Goal: Transaction & Acquisition: Purchase product/service

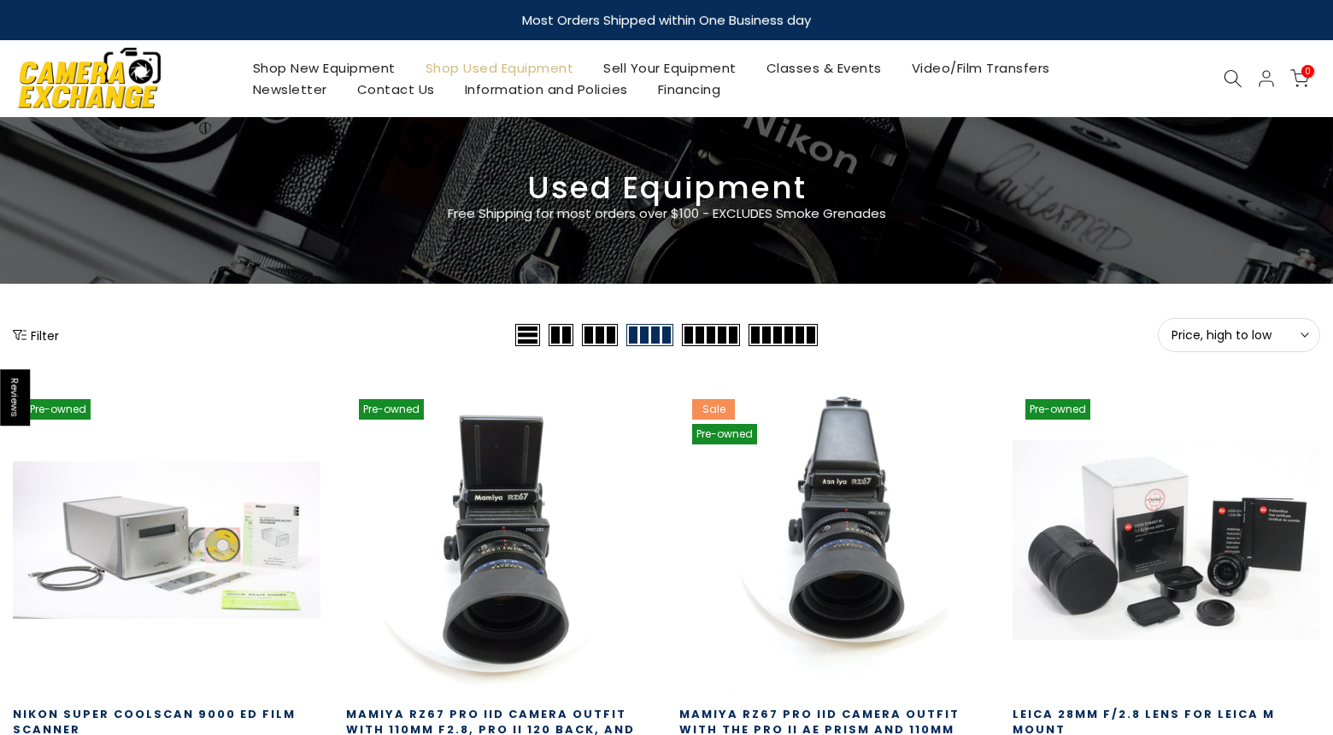
click at [508, 71] on link "Shop Used Equipment" at bounding box center [499, 67] width 179 height 21
click at [32, 338] on button "Filter" at bounding box center [36, 334] width 46 height 17
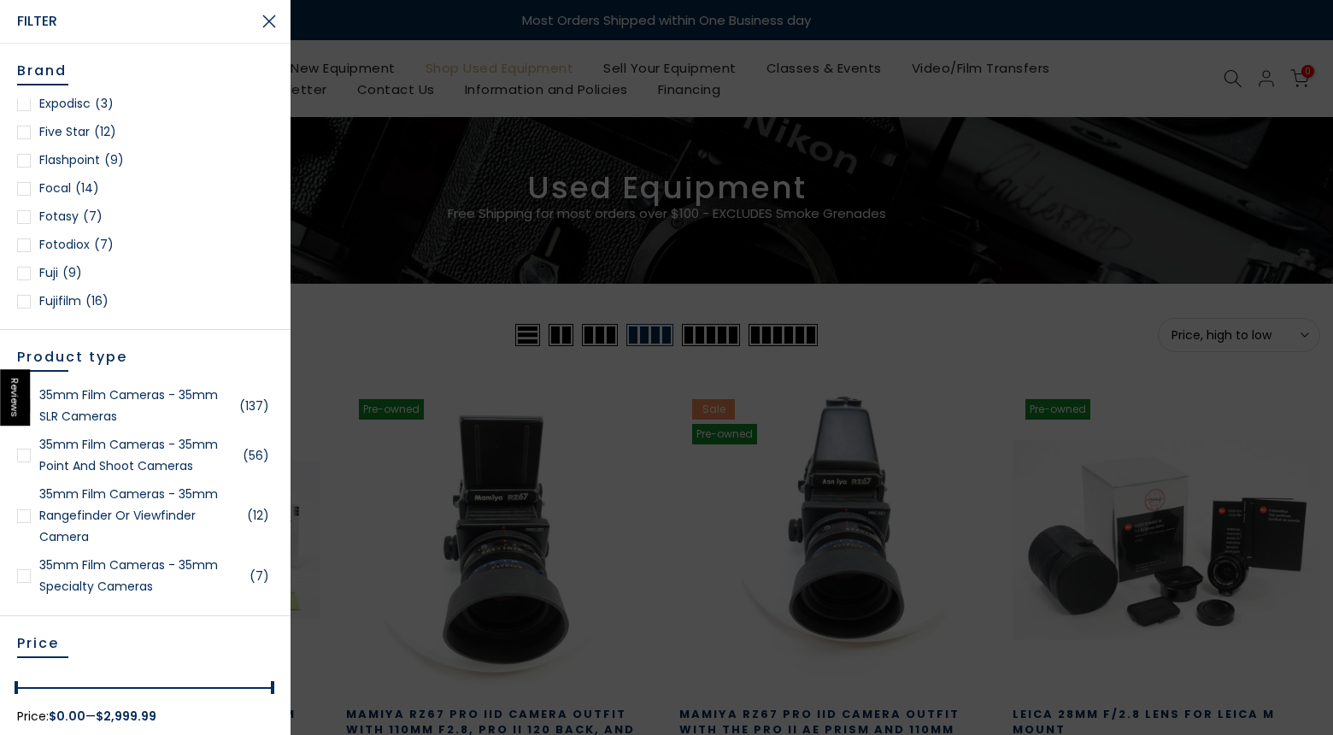
scroll to position [571, 0]
click at [31, 303] on link "Fujifilm (16)" at bounding box center [145, 299] width 256 height 21
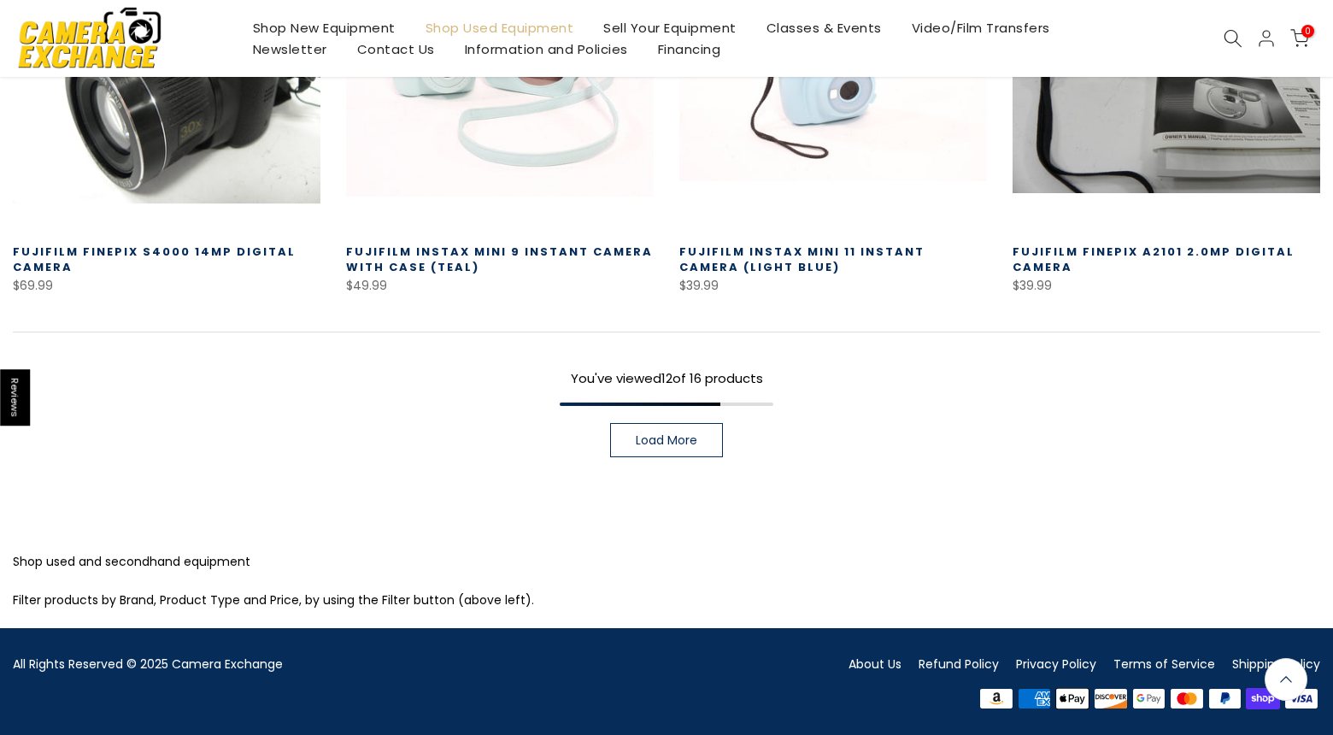
scroll to position [1343, 0]
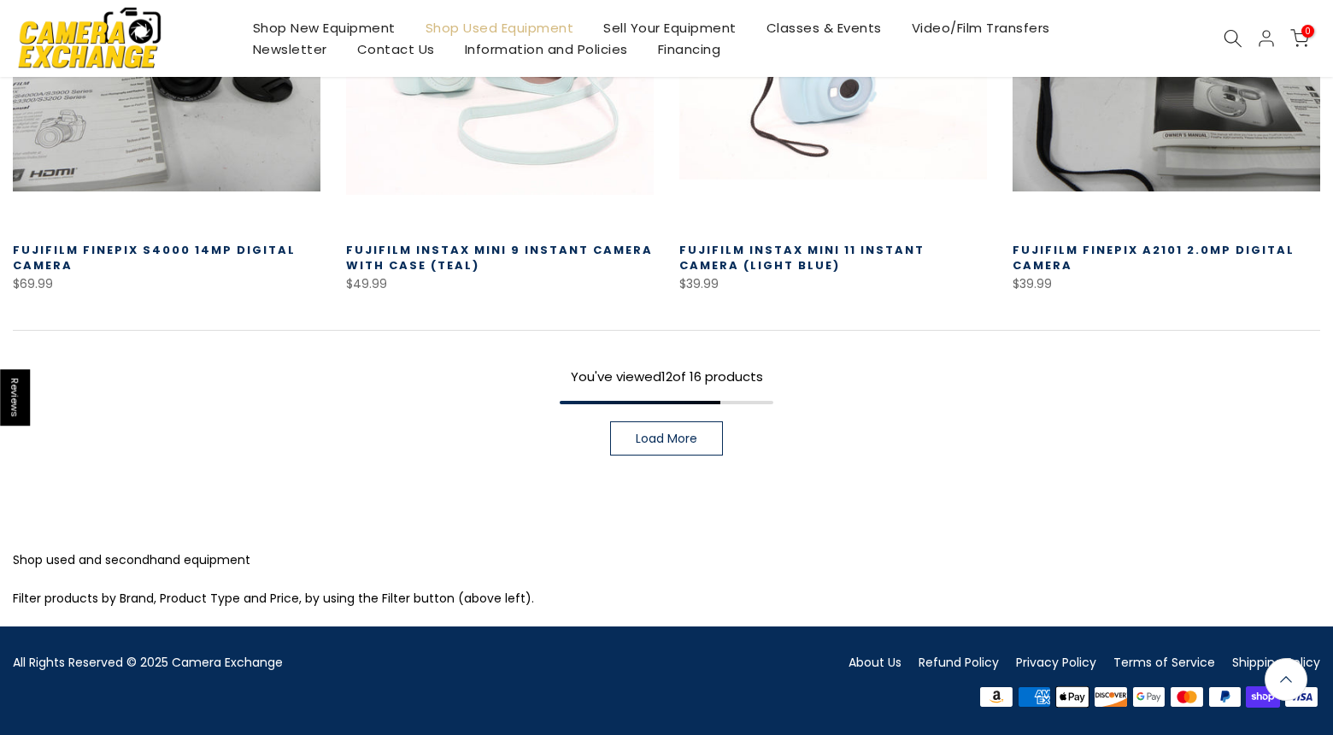
click at [643, 434] on span "Load More" at bounding box center [667, 438] width 62 height 12
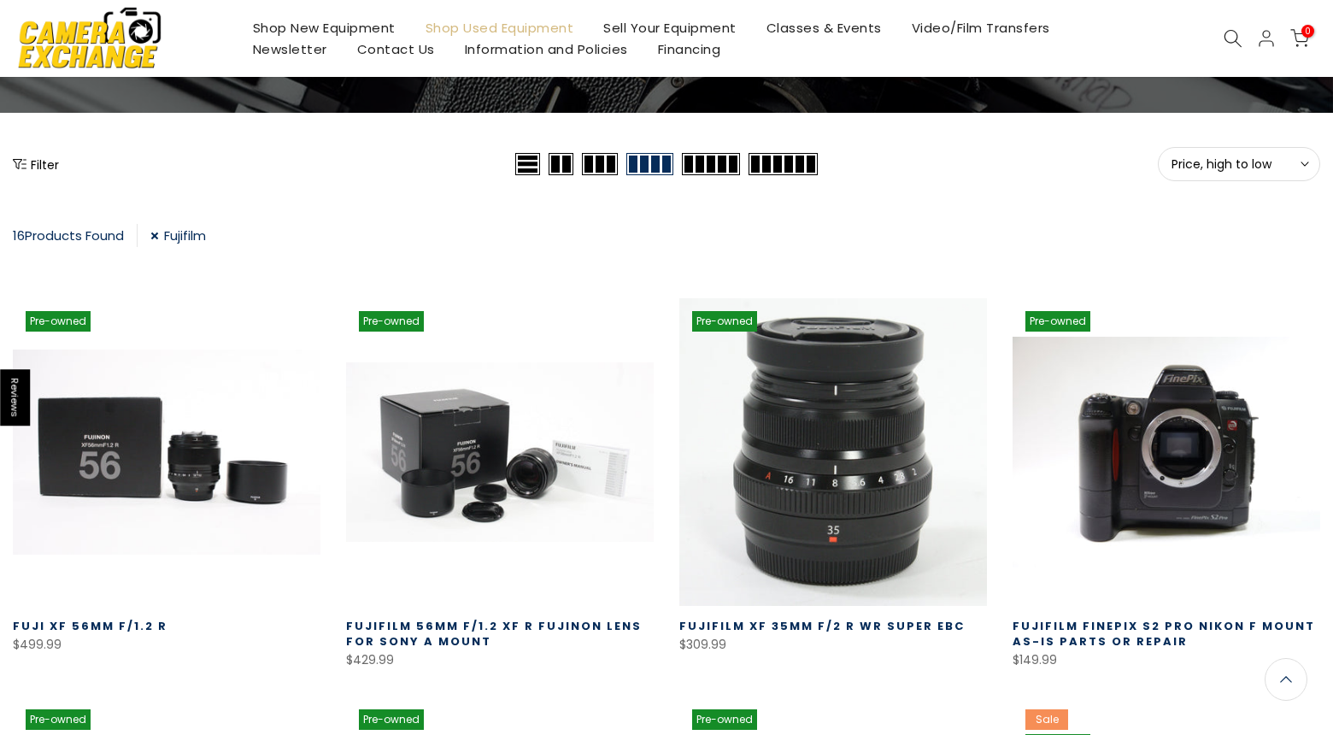
scroll to position [144, 0]
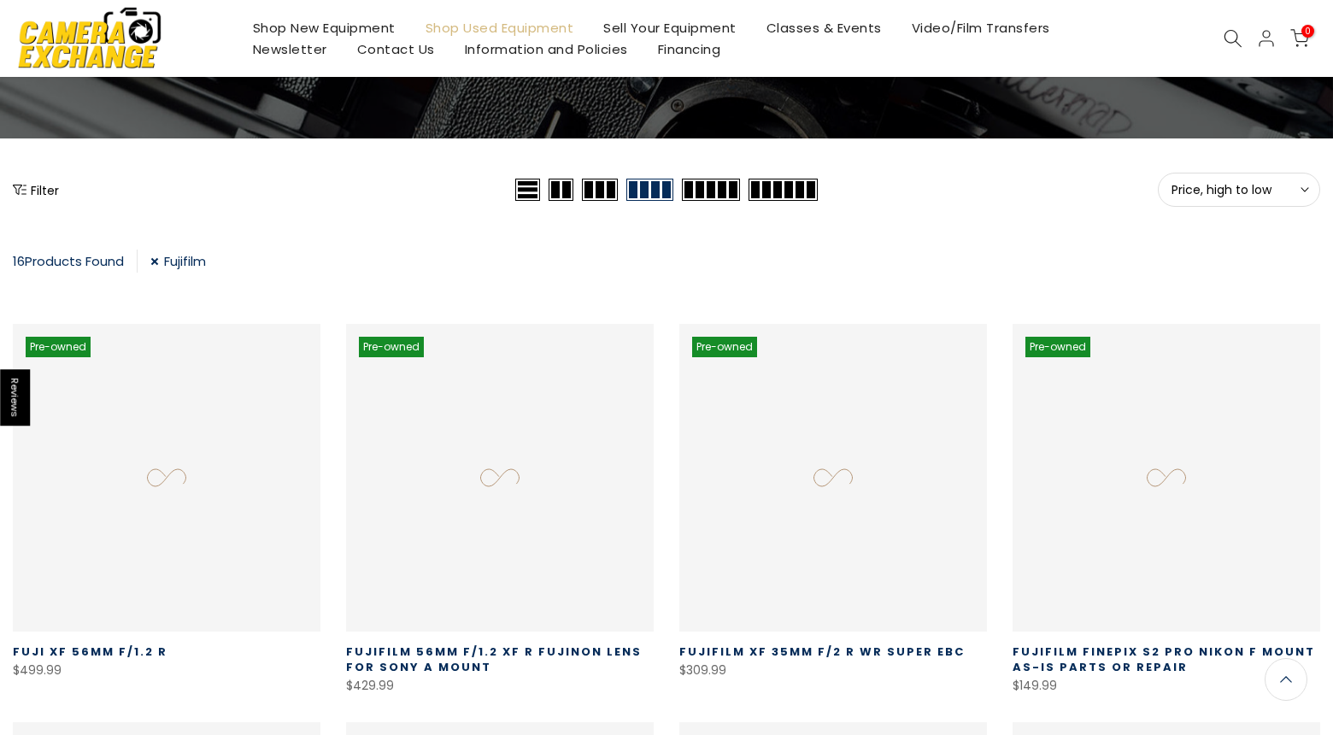
scroll to position [299, 0]
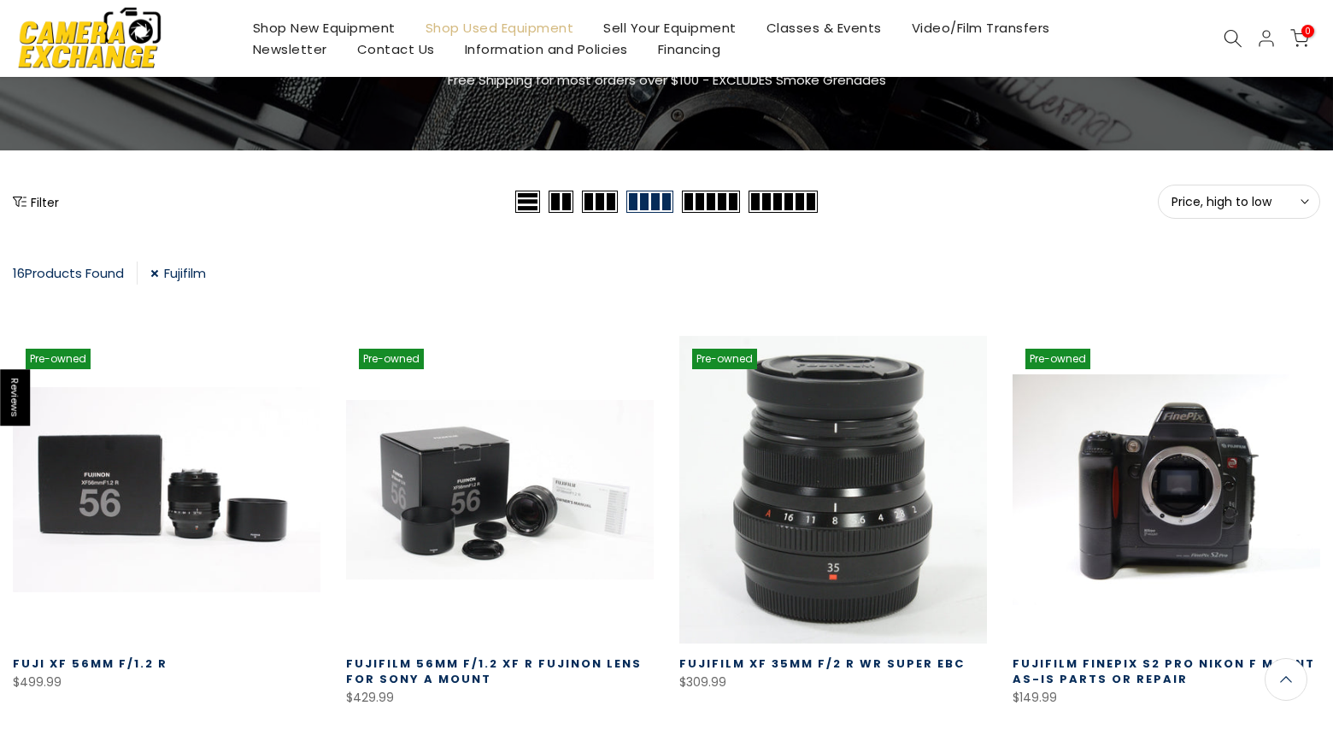
click at [31, 208] on button "Filter" at bounding box center [36, 201] width 46 height 17
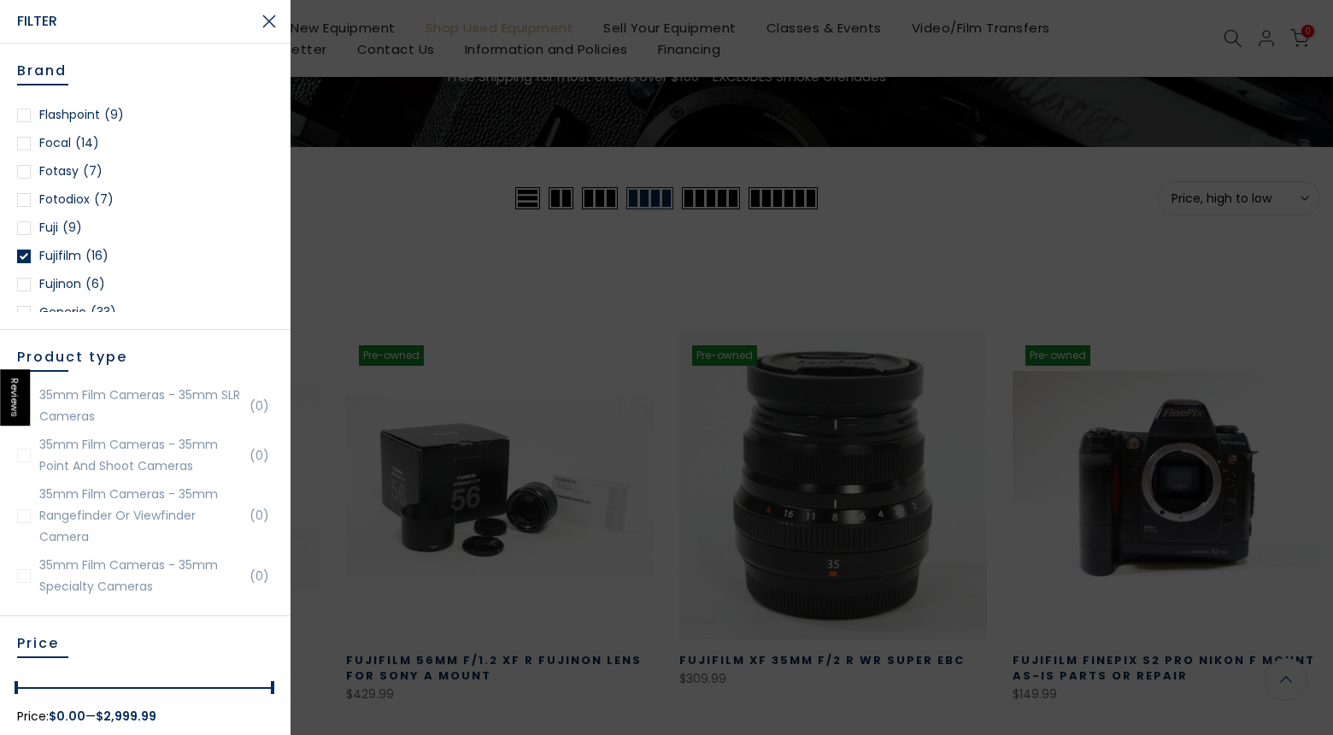
scroll to position [133, 0]
click at [21, 226] on div at bounding box center [24, 227] width 14 height 14
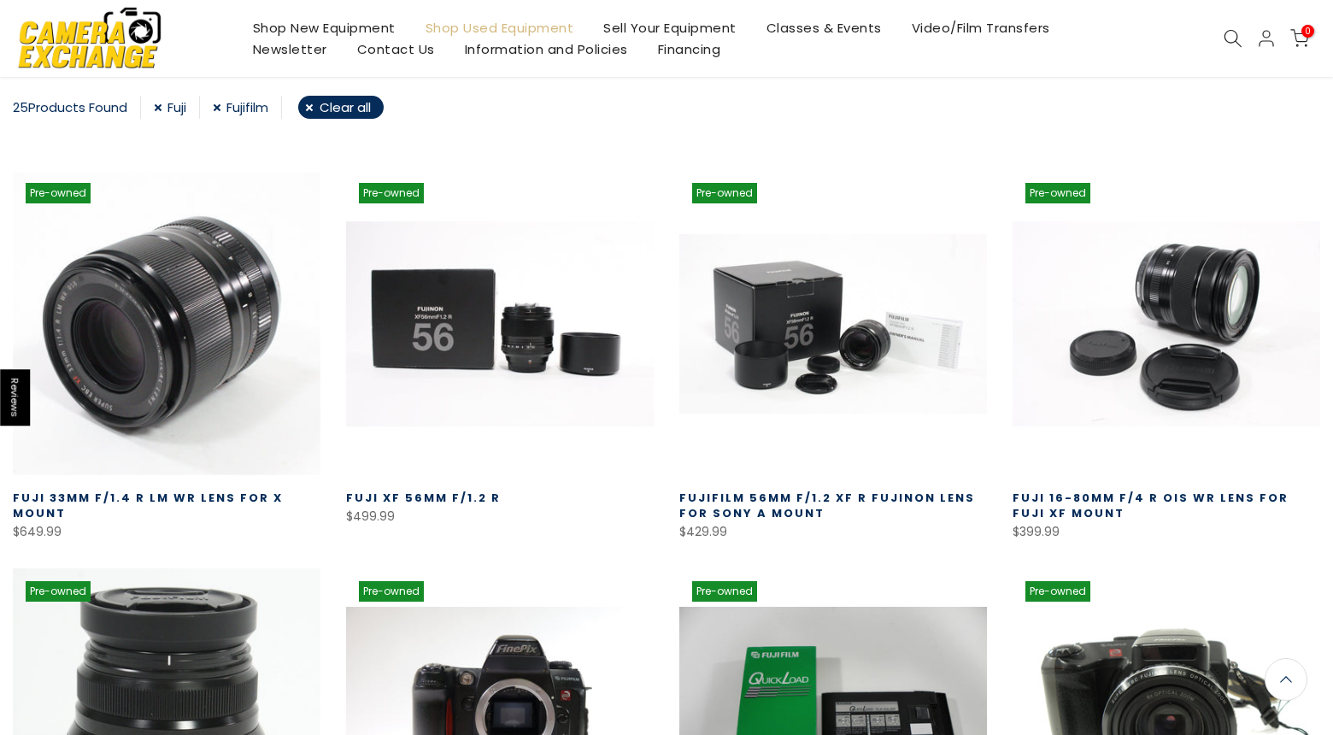
scroll to position [301, 0]
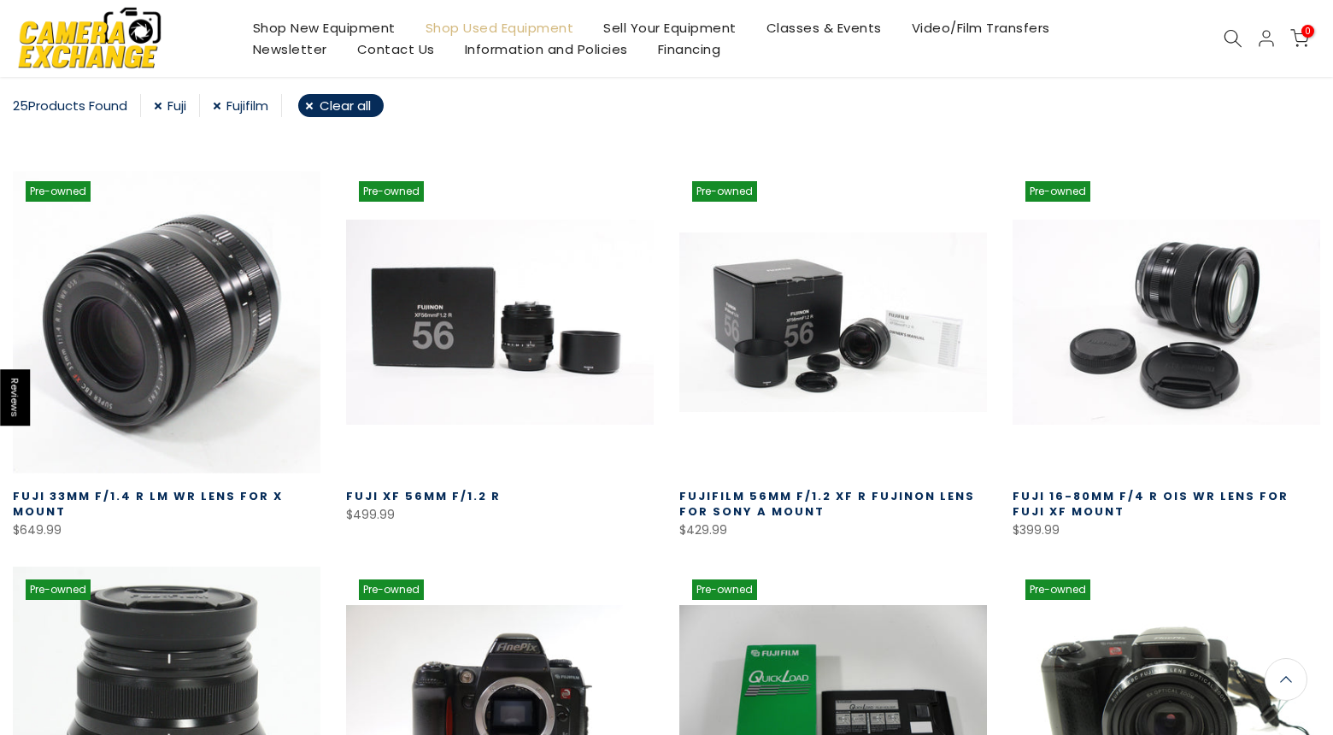
click at [191, 315] on link at bounding box center [167, 322] width 308 height 308
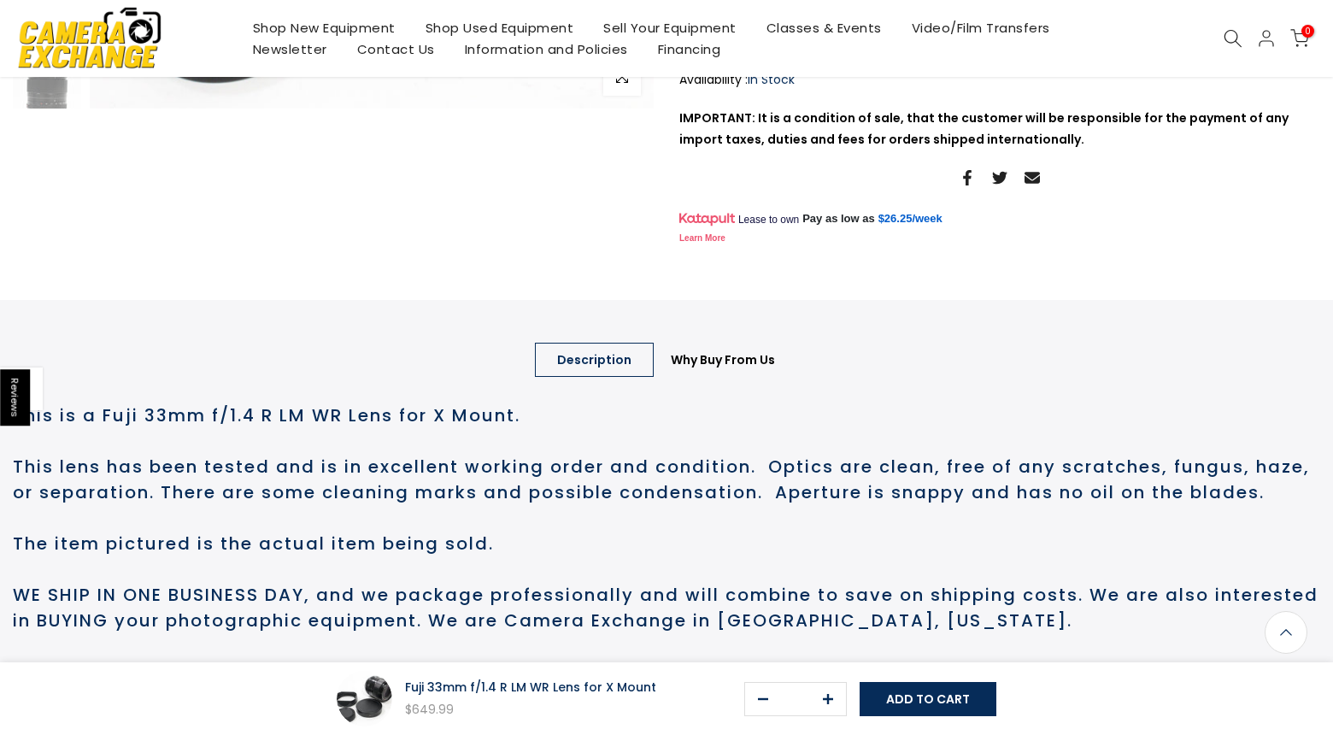
scroll to position [521, 0]
